Goal: Check status: Check status

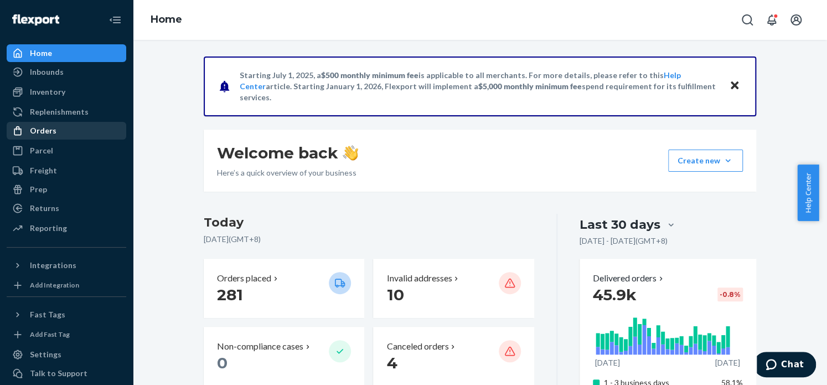
click at [44, 130] on div "Orders" at bounding box center [43, 130] width 27 height 11
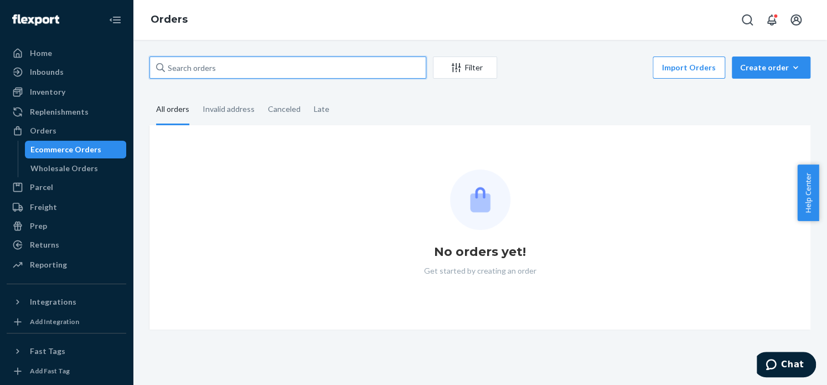
click at [288, 74] on input "text" at bounding box center [287, 67] width 277 height 22
paste input "3752867"
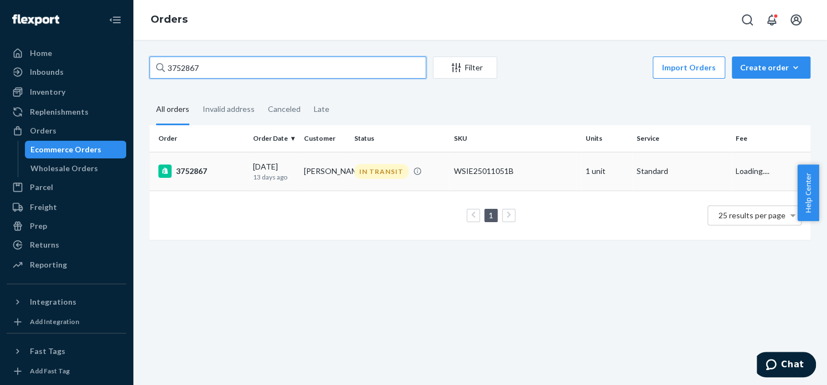
type input "3752867"
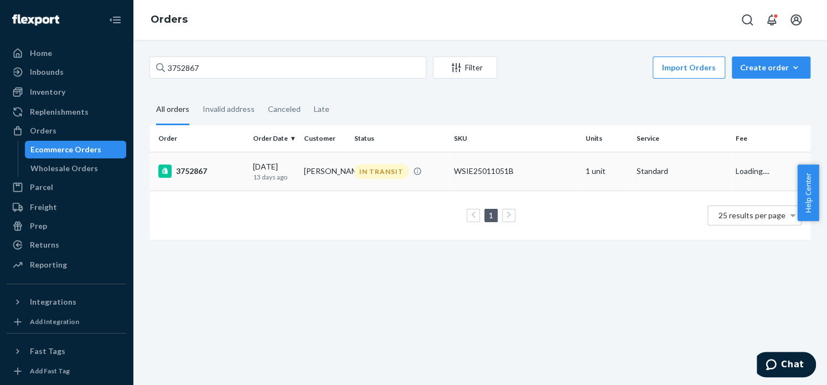
click at [204, 170] on div "3752867" at bounding box center [201, 170] width 86 height 13
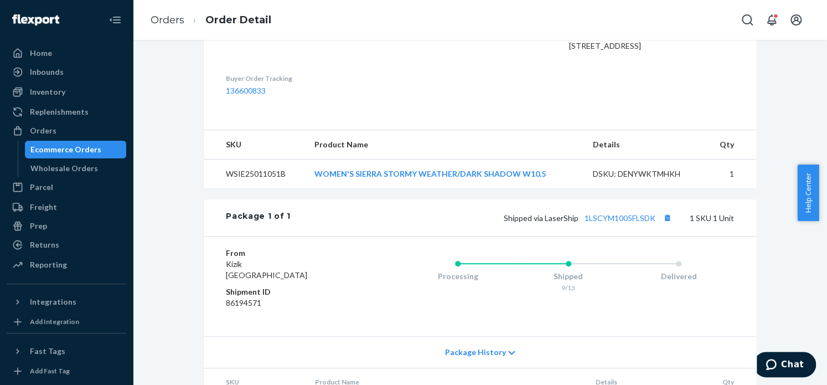
scroll to position [389, 0]
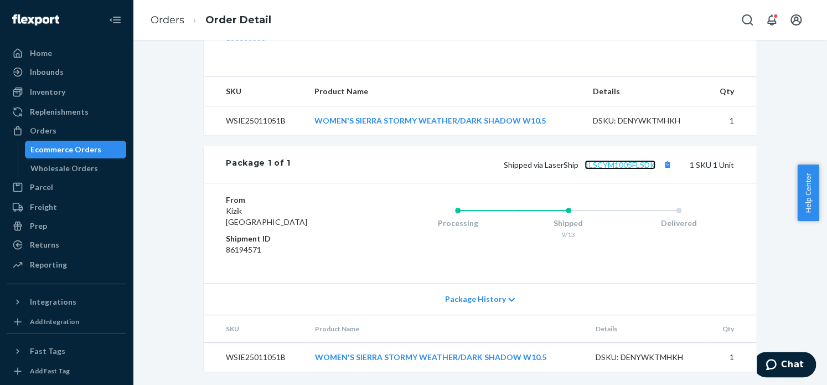
click at [631, 169] on link "1LSCYM1005FLSDK" at bounding box center [619, 164] width 71 height 9
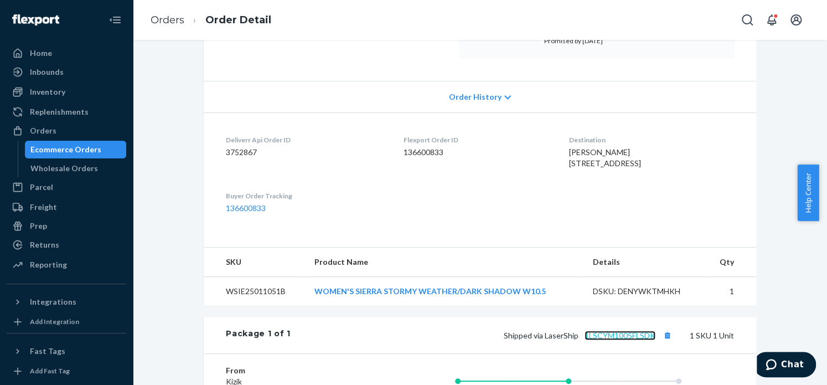
scroll to position [199, 0]
click at [384, 304] on td "WOMEN'S SIERRA STORMY WEATHER/DARK SHADOW W10.5" at bounding box center [444, 289] width 278 height 29
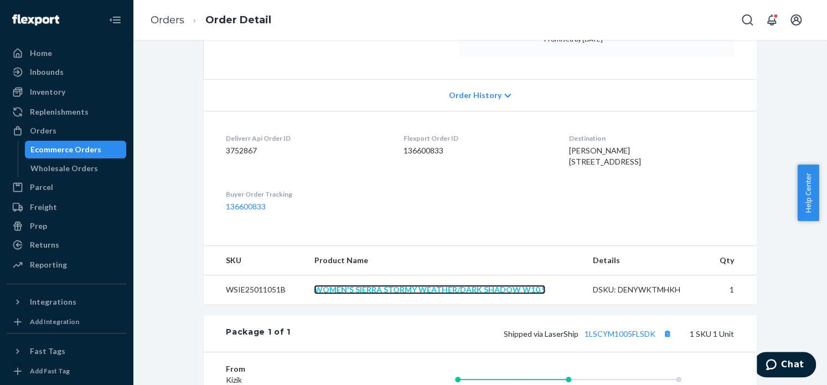
click at [385, 294] on link "WOMEN'S SIERRA STORMY WEATHER/DARK SHADOW W10.5" at bounding box center [429, 288] width 231 height 9
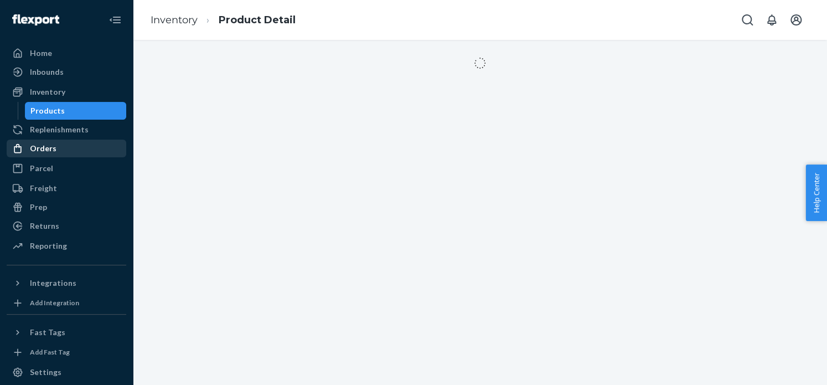
click at [33, 151] on div "Orders" at bounding box center [43, 148] width 27 height 11
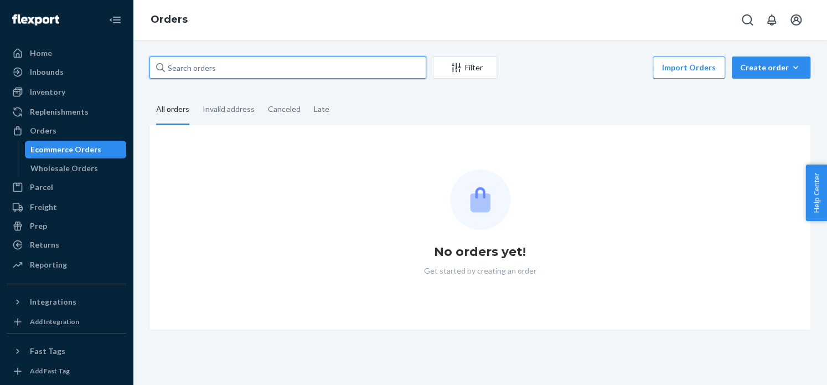
click at [218, 78] on input "text" at bounding box center [287, 67] width 277 height 22
paste input "3741397"
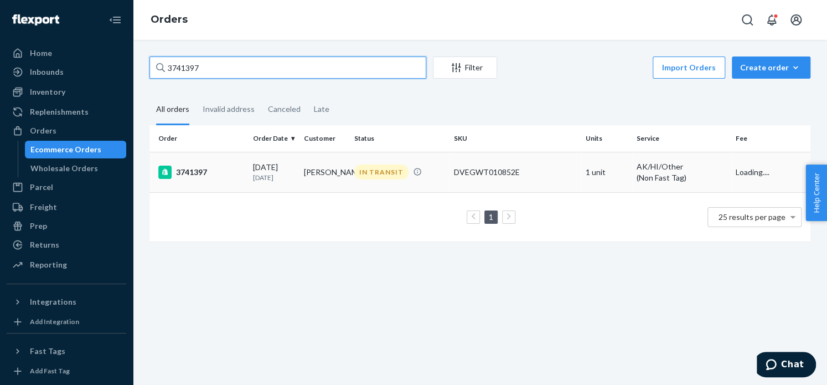
type input "3741397"
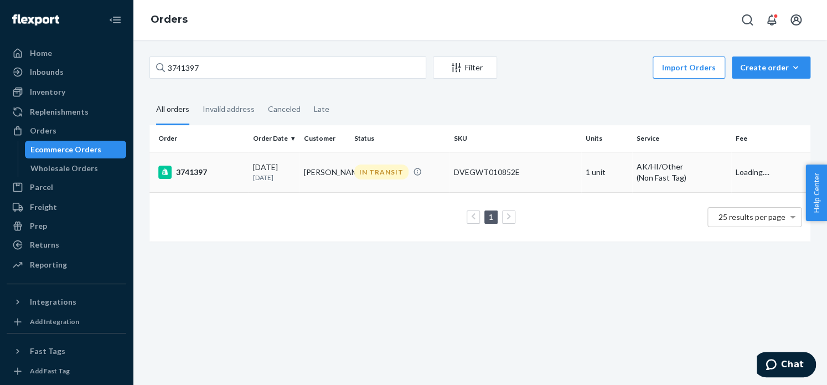
click at [195, 177] on div "3741397" at bounding box center [201, 171] width 86 height 13
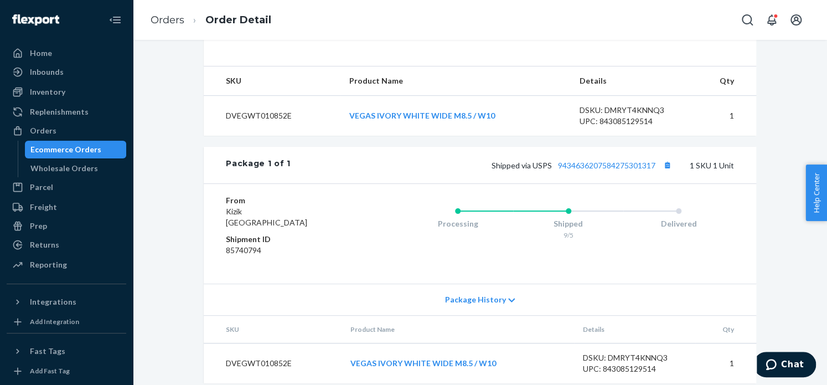
scroll to position [411, 0]
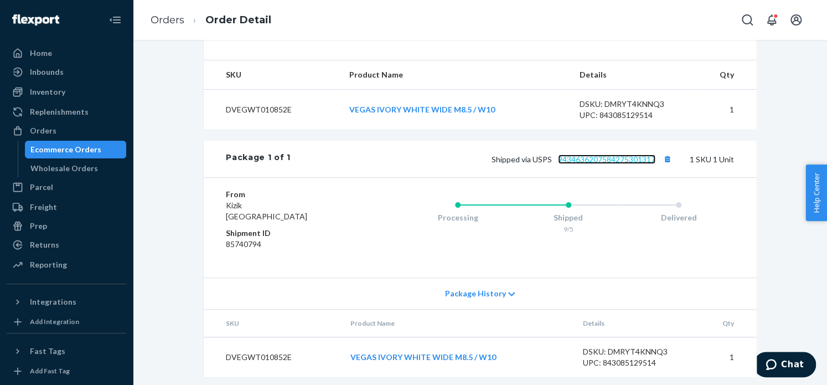
click at [608, 164] on link "9434636207584275301317" at bounding box center [606, 158] width 97 height 9
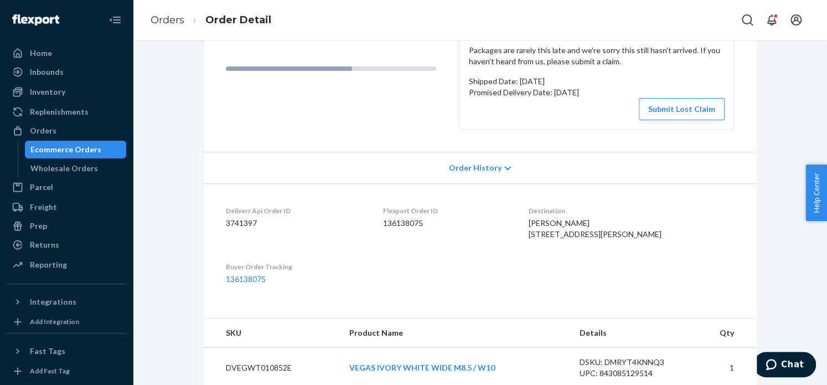
scroll to position [162, 0]
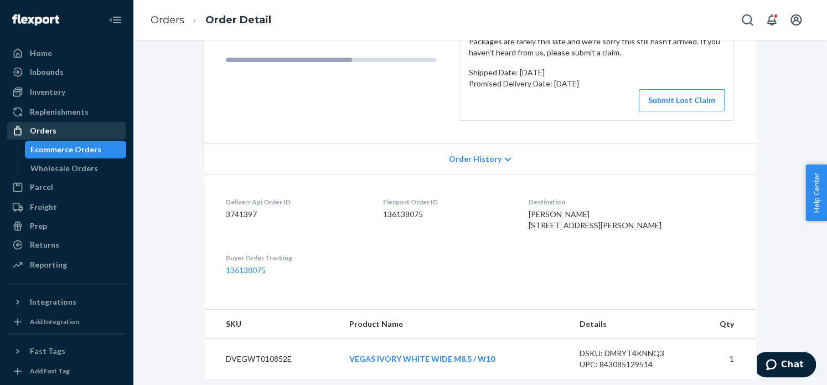
click at [45, 125] on div "Orders" at bounding box center [43, 130] width 27 height 11
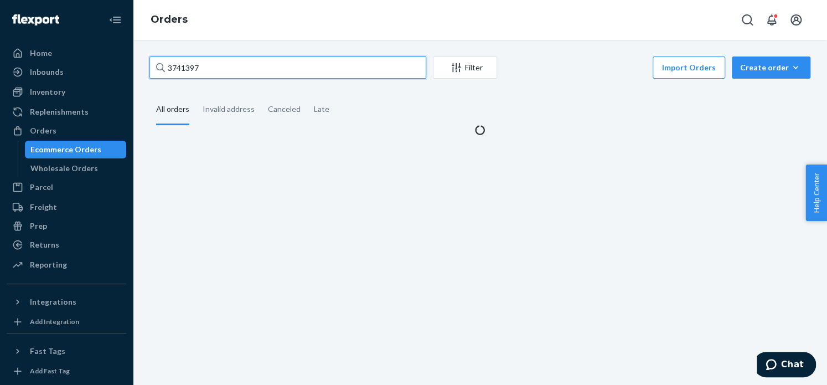
click at [225, 67] on input "3741397" at bounding box center [287, 67] width 277 height 22
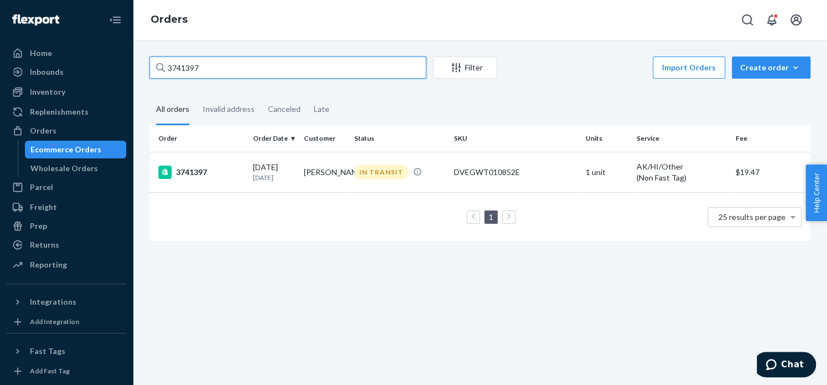
click at [225, 67] on input "3741397" at bounding box center [287, 67] width 277 height 22
paste input "52886"
type input "3752886"
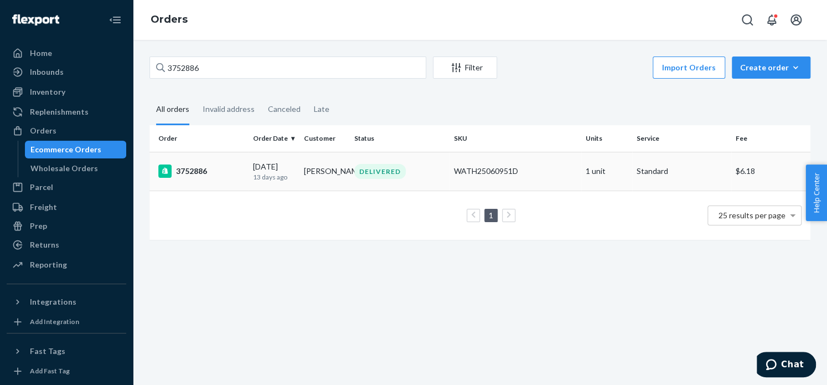
click at [187, 172] on div "3752886" at bounding box center [201, 170] width 86 height 13
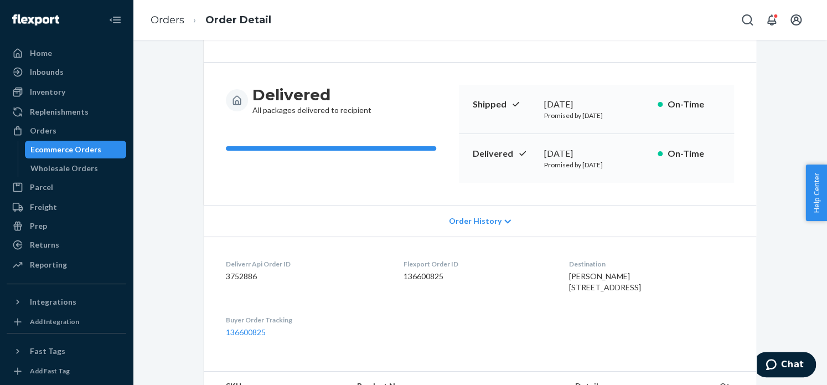
scroll to position [71, 0]
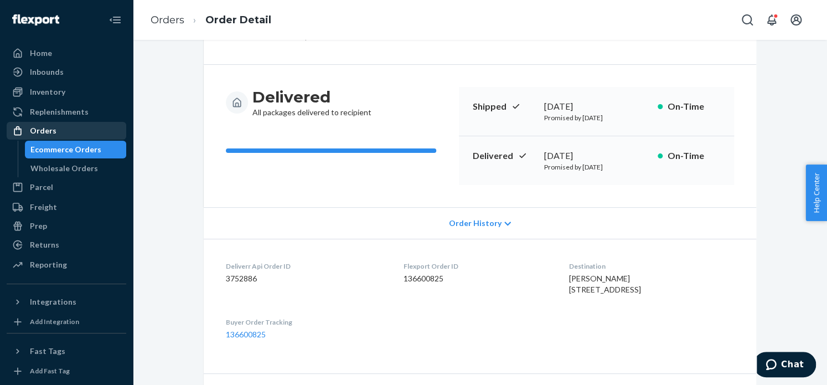
click at [74, 128] on div "Orders" at bounding box center [66, 130] width 117 height 15
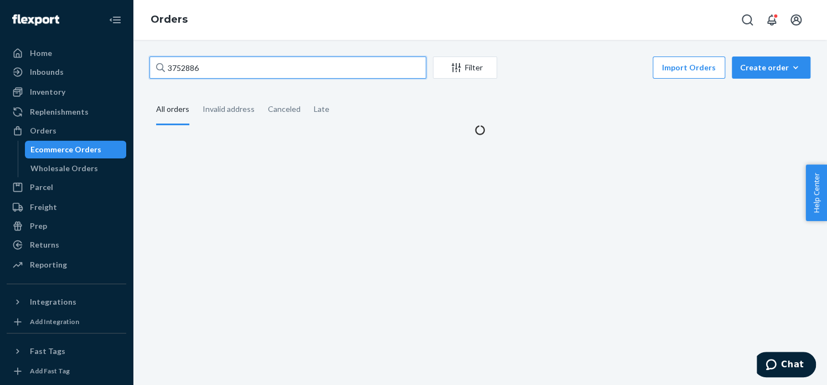
click at [248, 71] on input "3752886" at bounding box center [287, 67] width 277 height 22
paste input "9149"
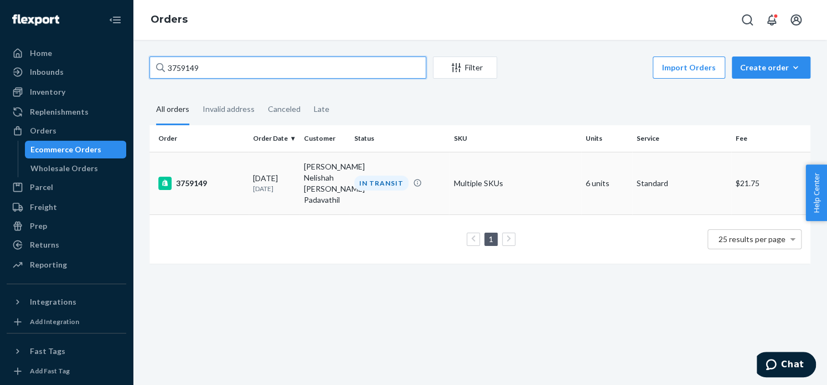
type input "3759149"
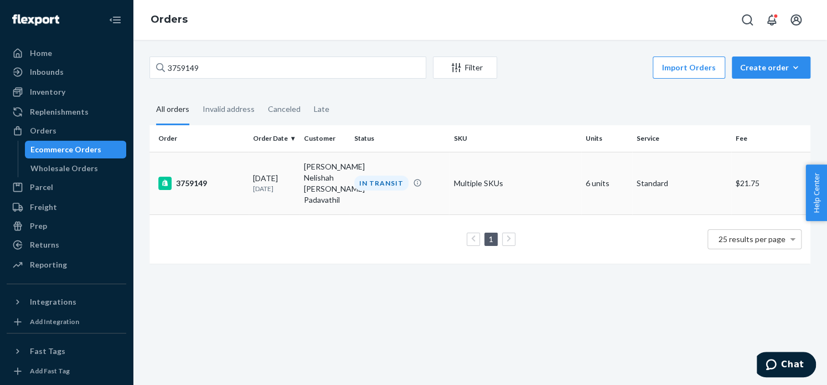
click at [195, 186] on div "3759149" at bounding box center [201, 183] width 86 height 13
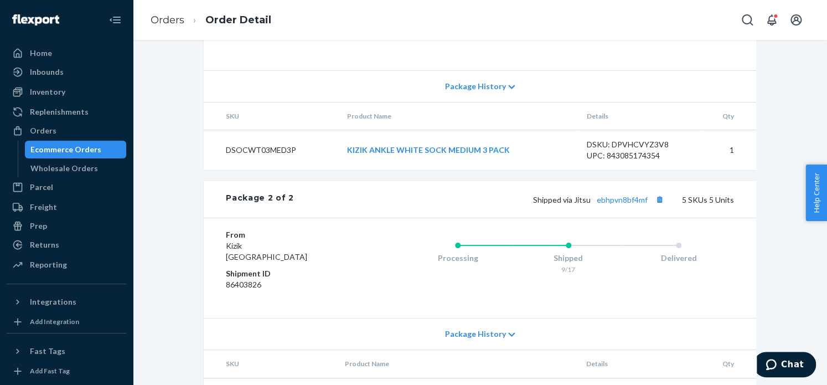
scroll to position [780, 0]
click at [608, 204] on link "ebhpvn8bf4mf" at bounding box center [622, 198] width 51 height 9
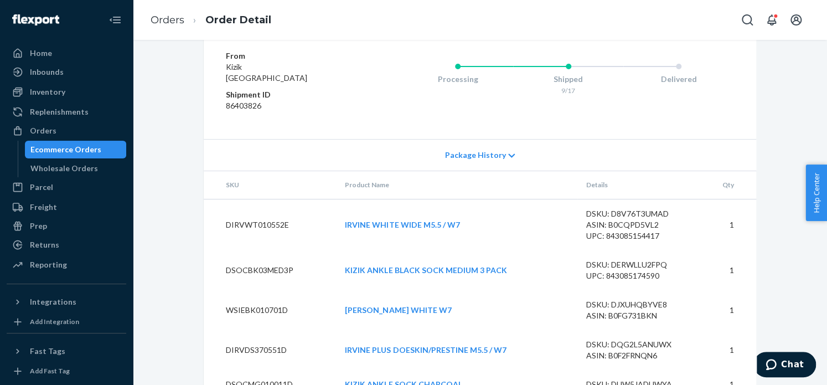
scroll to position [1016, 0]
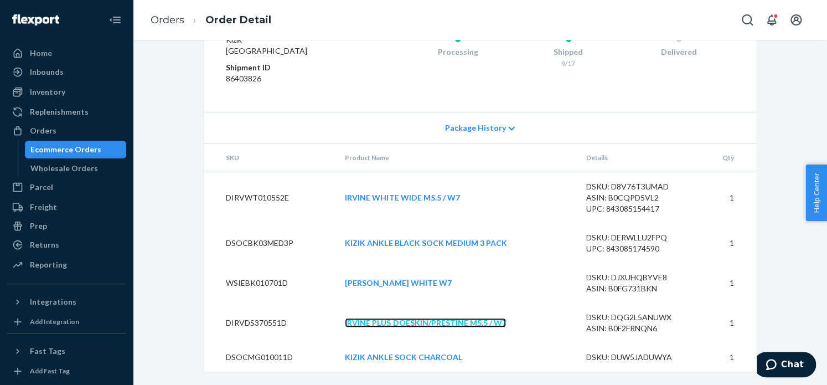
click at [406, 320] on link "IRVINE PLUS DOESKIN/PRESTINE M5.5 / W7" at bounding box center [425, 322] width 161 height 9
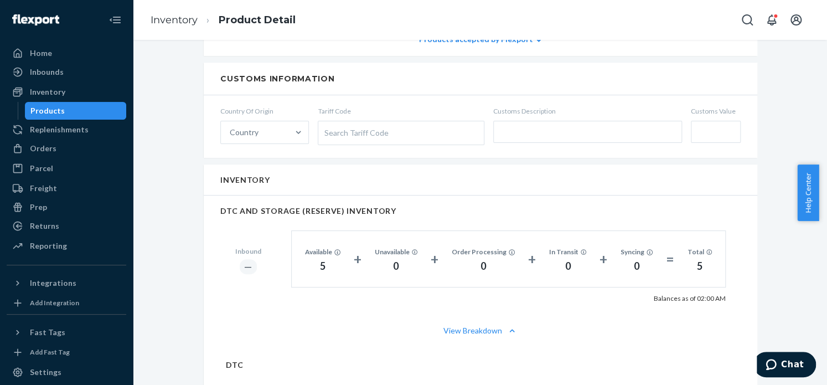
scroll to position [569, 0]
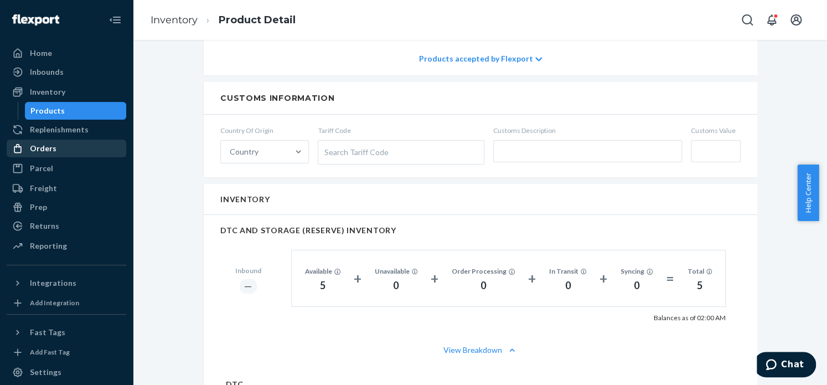
click at [49, 154] on div "Orders" at bounding box center [66, 148] width 117 height 15
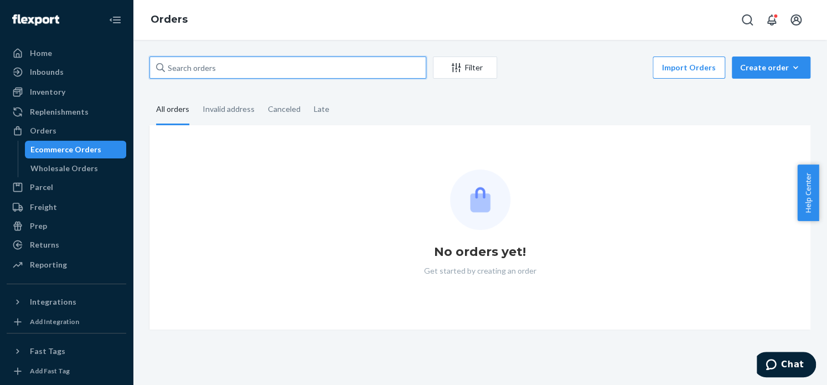
click at [253, 75] on input "text" at bounding box center [287, 67] width 277 height 22
paste input "3752886"
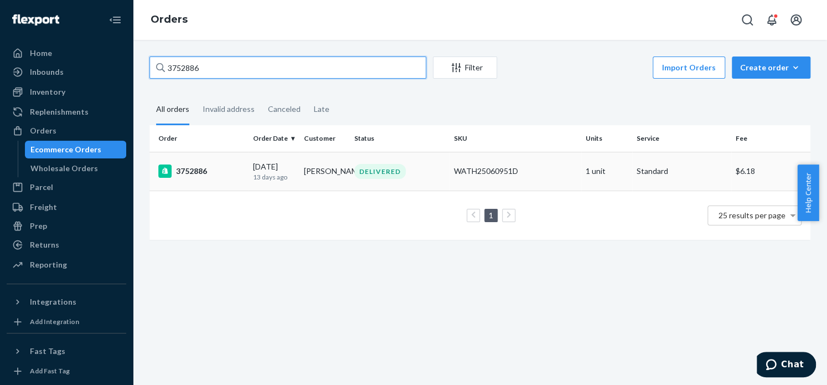
type input "3752886"
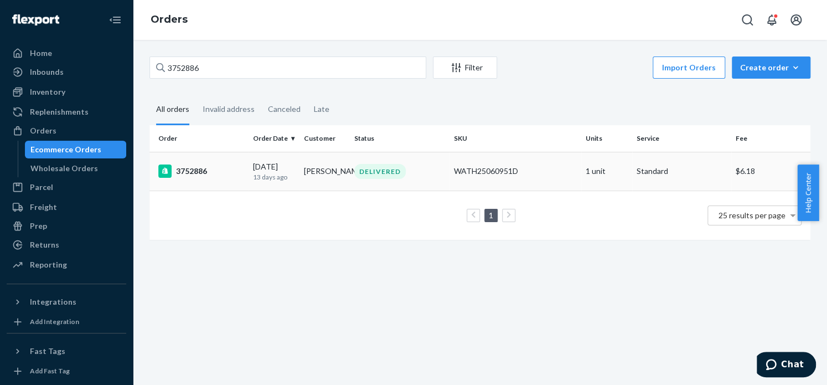
click at [193, 177] on div "3752886" at bounding box center [201, 170] width 86 height 13
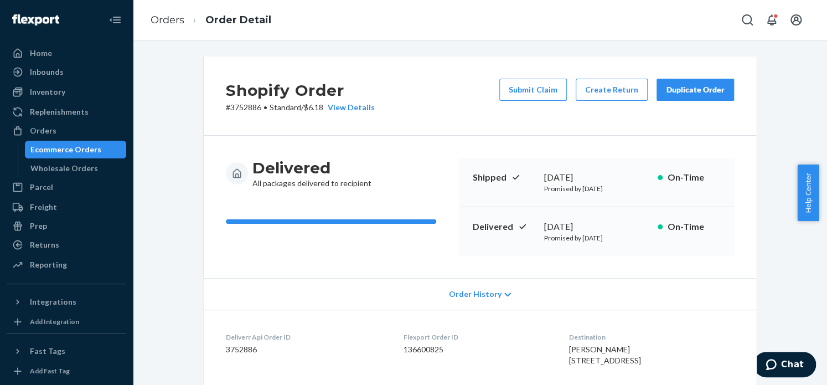
click at [245, 111] on p "# 3752886 • Standard / $6.18 View Details" at bounding box center [300, 107] width 149 height 11
copy p "3752886"
